Goal: Task Accomplishment & Management: Use online tool/utility

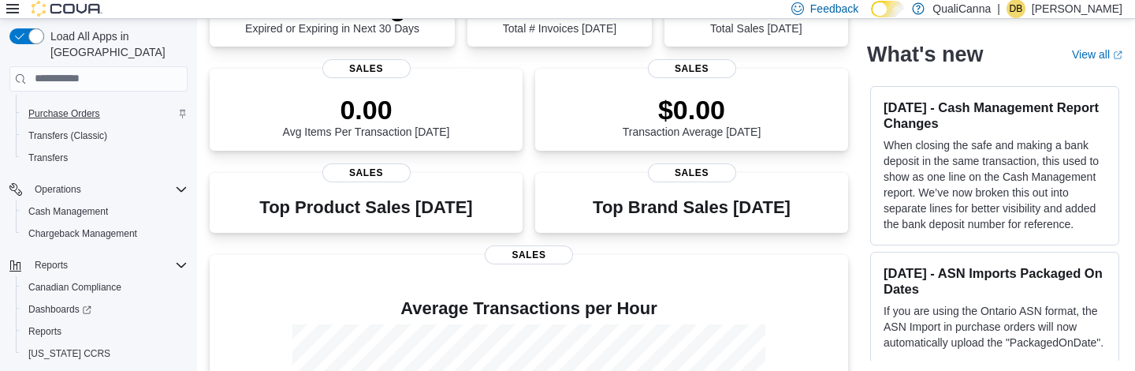
scroll to position [326, 0]
click at [68, 204] on span "Cash Management" at bounding box center [68, 210] width 80 height 13
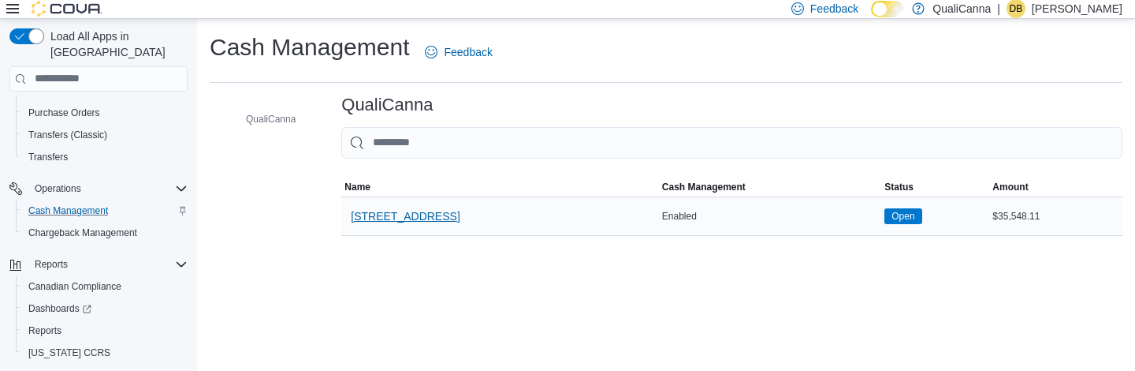
click at [393, 214] on span "[STREET_ADDRESS]" at bounding box center [405, 216] width 109 height 16
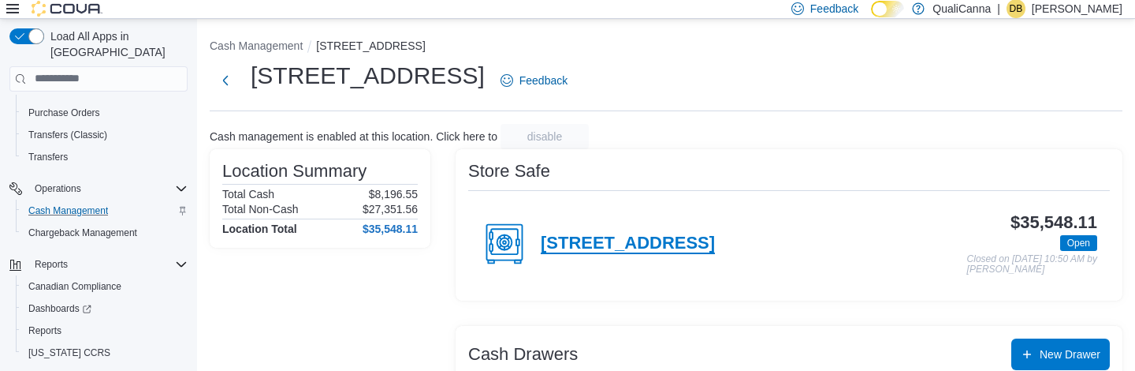
click at [617, 249] on h4 "[STREET_ADDRESS]" at bounding box center [628, 243] width 174 height 21
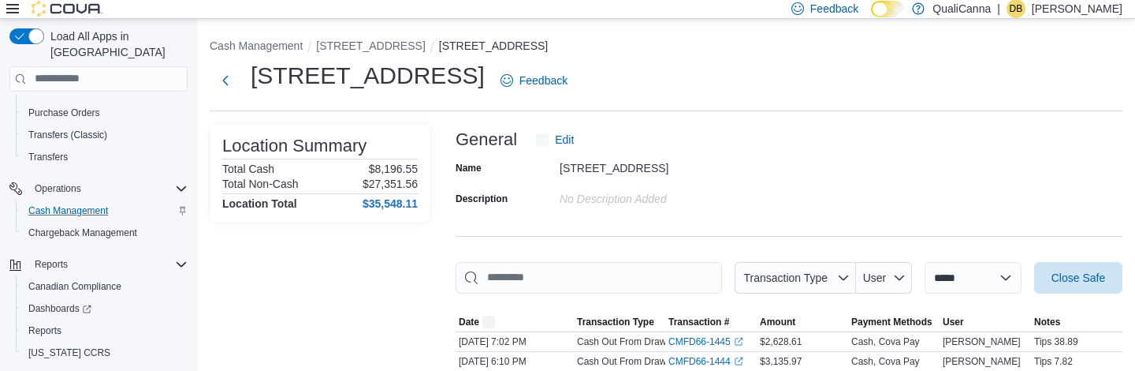
click at [1067, 281] on span "Close Safe" at bounding box center [1079, 278] width 54 height 16
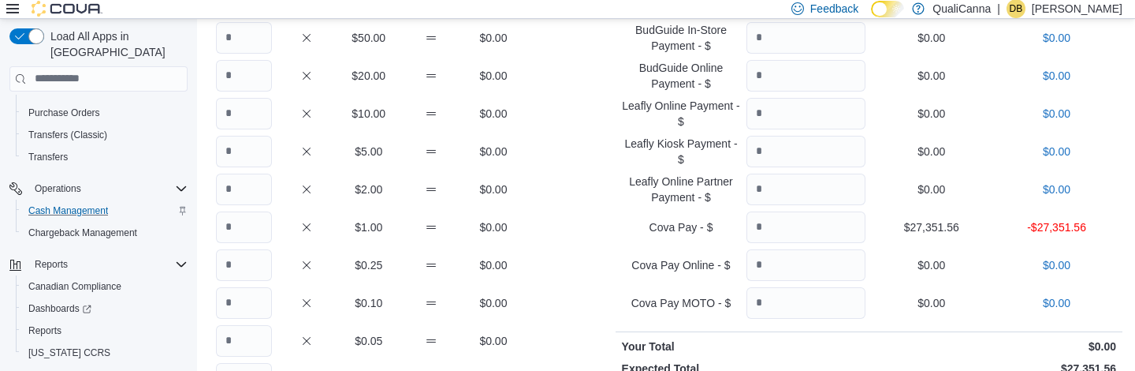
scroll to position [173, 0]
click at [786, 218] on input "Quantity" at bounding box center [806, 226] width 119 height 32
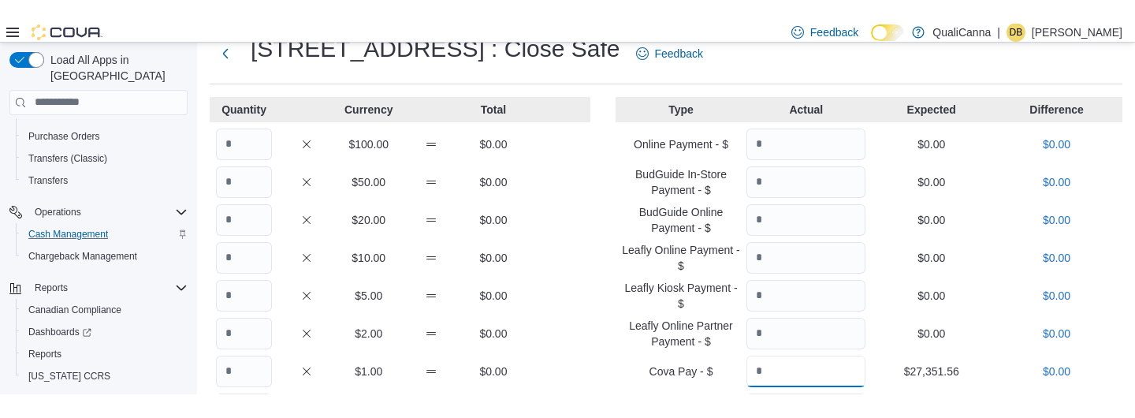
scroll to position [54, 0]
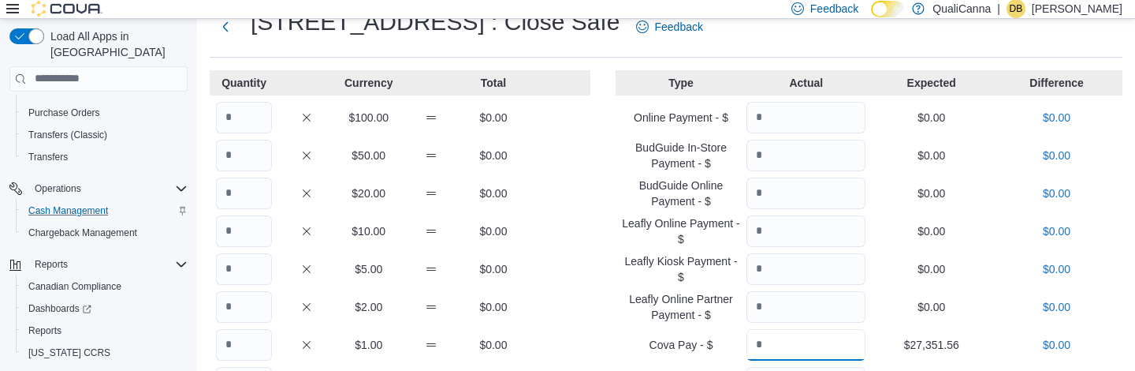
type input "********"
click at [241, 117] on input "Quantity" at bounding box center [244, 118] width 56 height 32
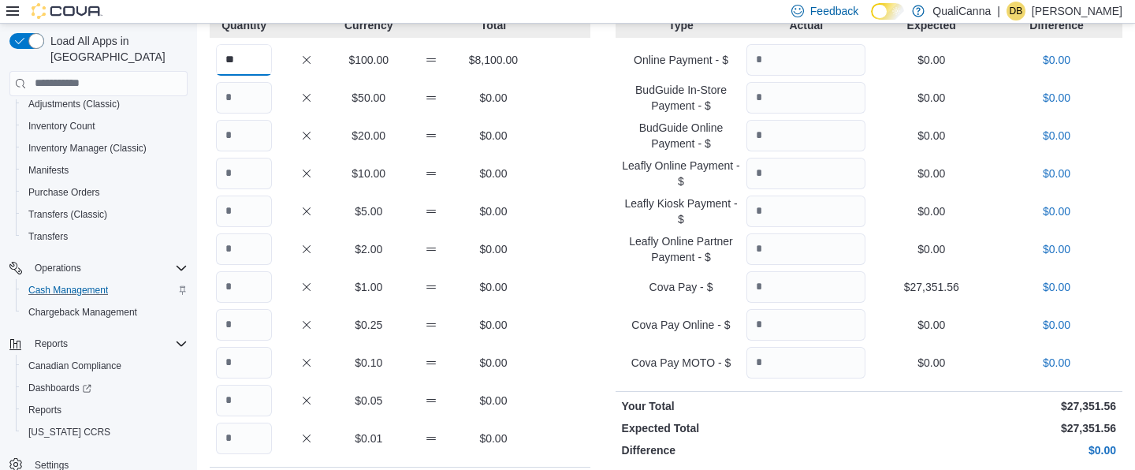
scroll to position [209, 0]
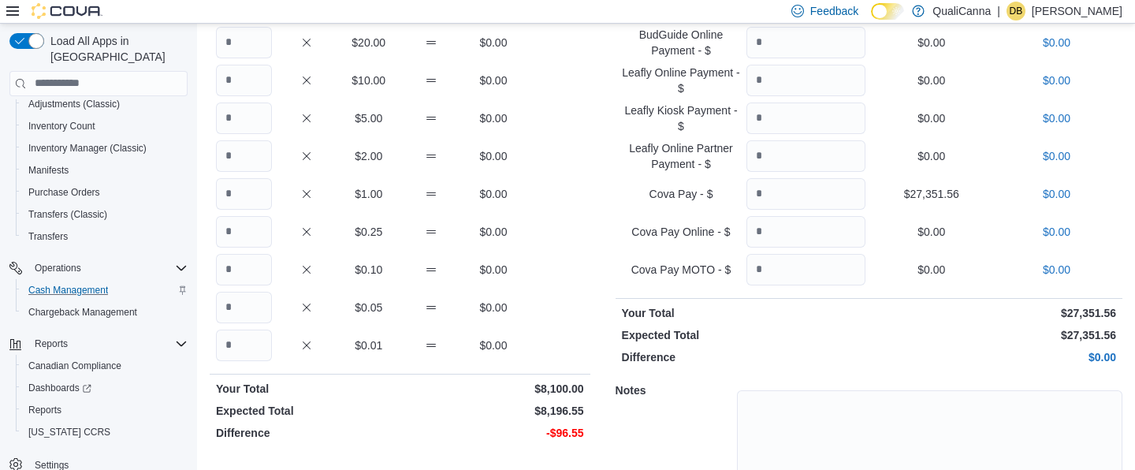
type input "**"
click at [242, 196] on input "Quantity" at bounding box center [244, 194] width 56 height 32
type input "**"
click at [237, 305] on input "Quantity" at bounding box center [244, 308] width 56 height 32
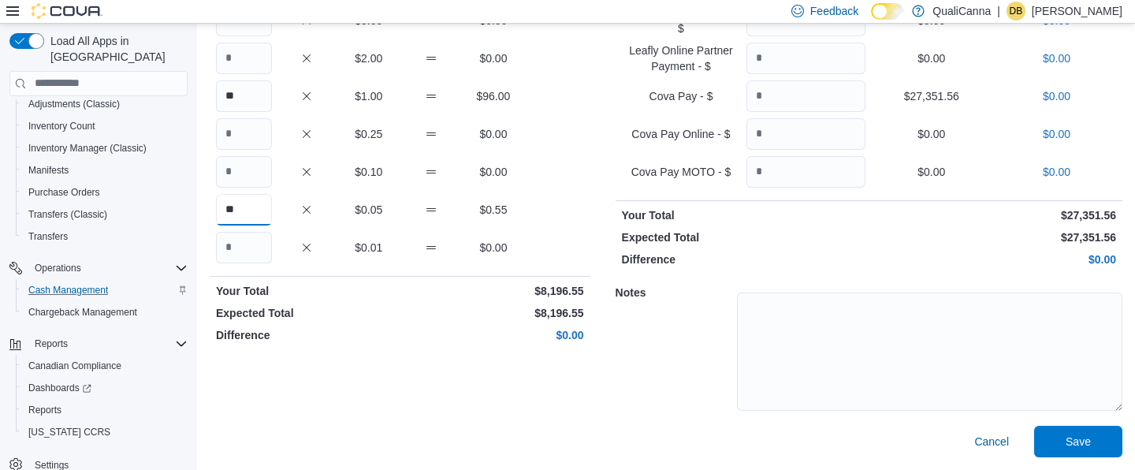
scroll to position [306, 0]
type input "**"
click at [1074, 370] on span "Save" at bounding box center [1078, 442] width 69 height 32
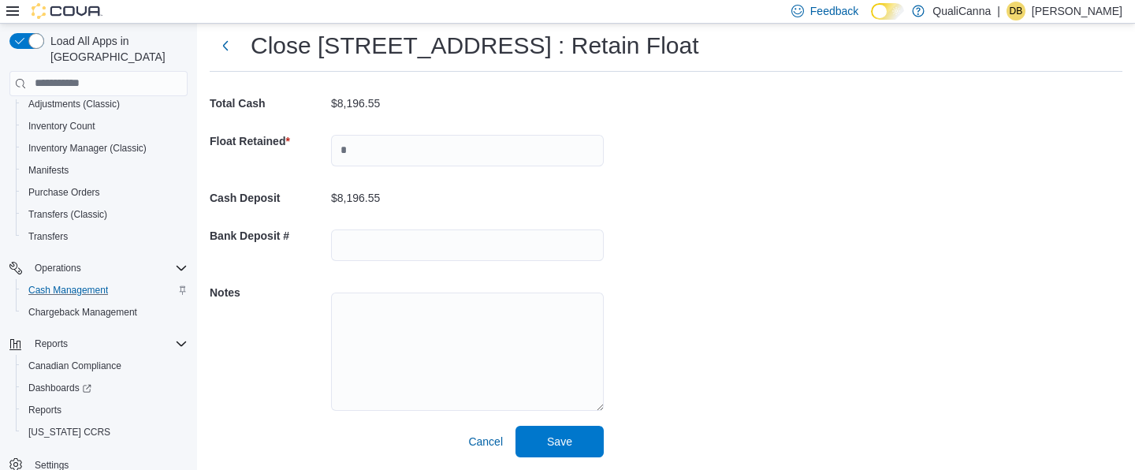
scroll to position [35, 0]
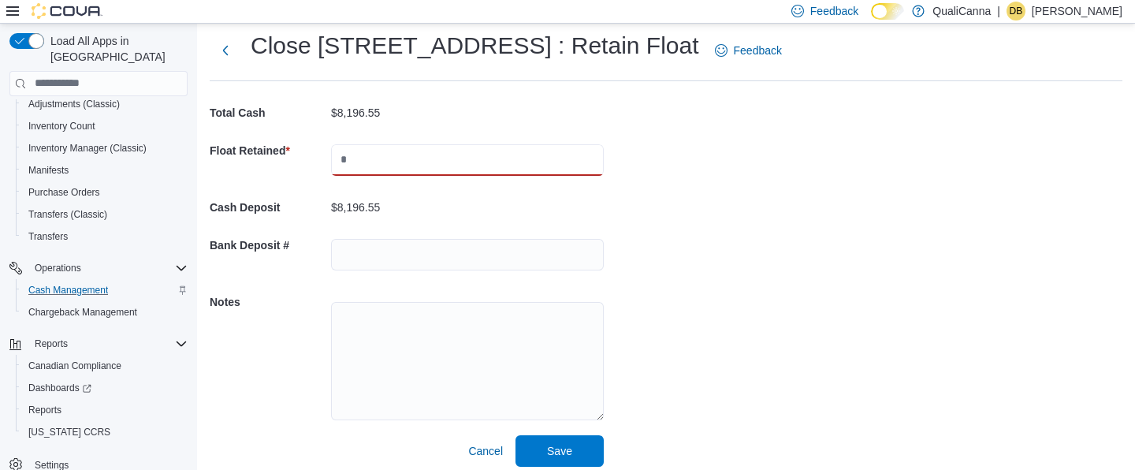
click at [363, 162] on input "text" at bounding box center [467, 160] width 273 height 32
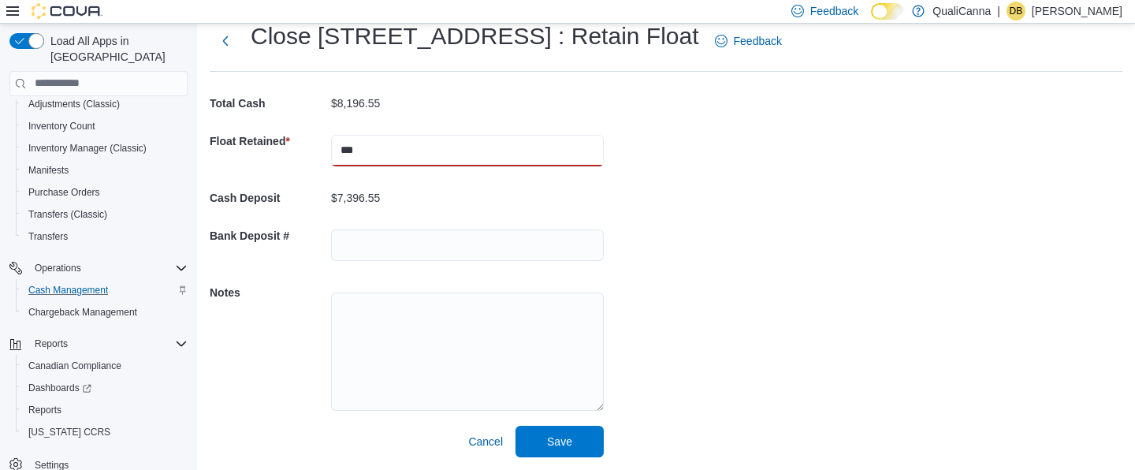
scroll to position [43, 0]
type input "***"
click at [558, 370] on span "Save" at bounding box center [559, 442] width 25 height 16
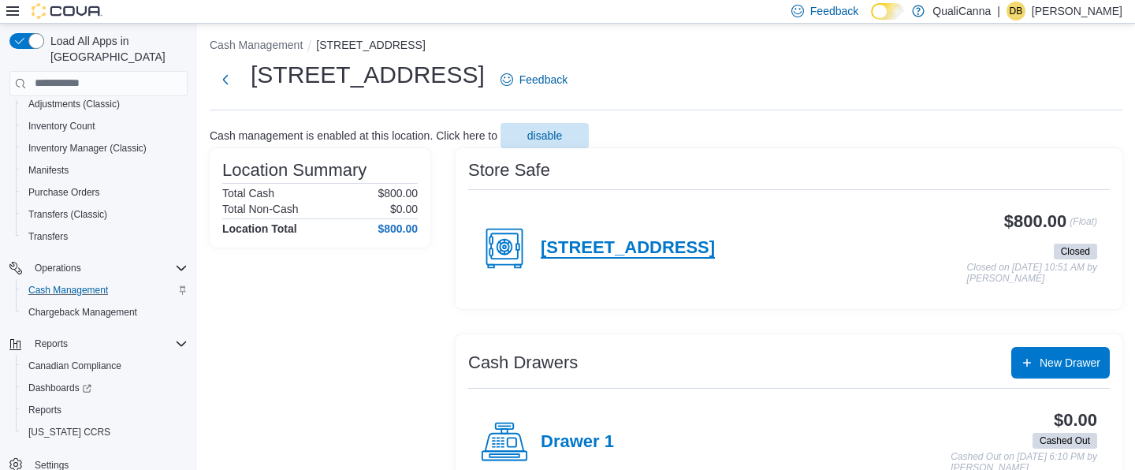
click at [587, 249] on h4 "[STREET_ADDRESS]" at bounding box center [628, 248] width 174 height 21
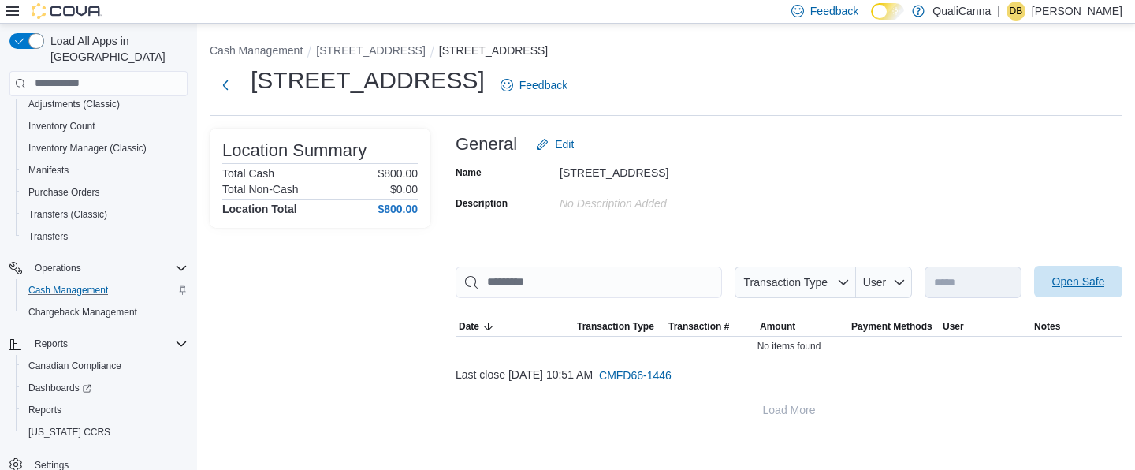
click at [1070, 286] on span "Open Safe" at bounding box center [1079, 282] width 53 height 16
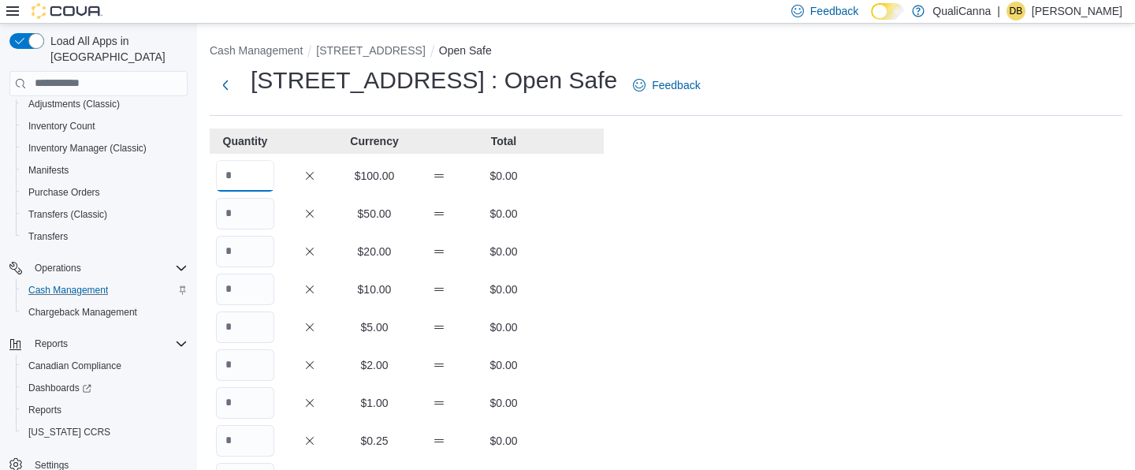
click at [244, 171] on input "Quantity" at bounding box center [245, 176] width 58 height 32
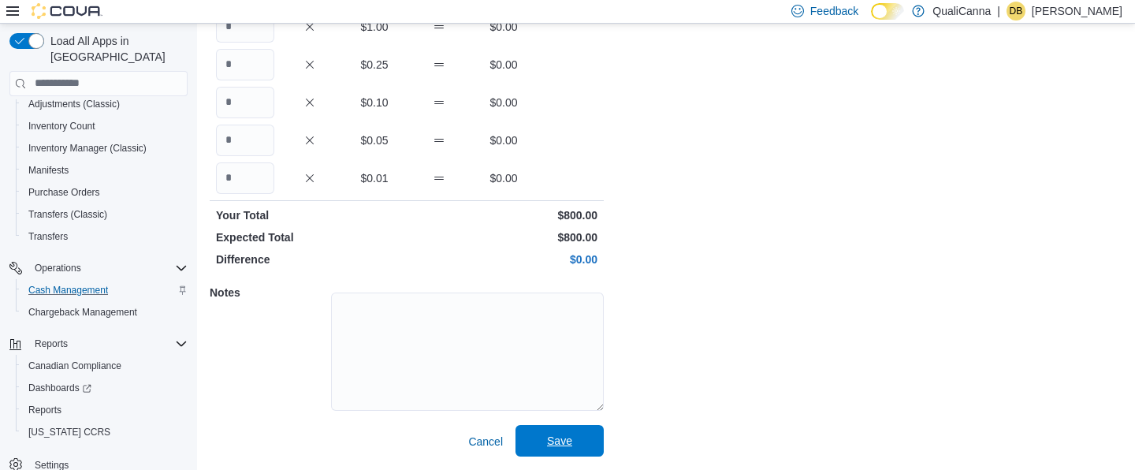
scroll to position [375, 0]
type input "*"
click at [561, 370] on span "Save" at bounding box center [559, 442] width 25 height 16
